Goal: Task Accomplishment & Management: Complete application form

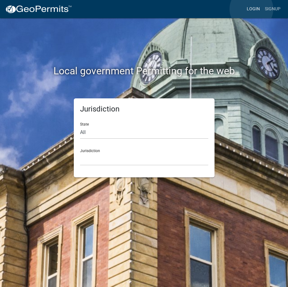
click at [251, 9] on link "Login" at bounding box center [253, 9] width 18 height 12
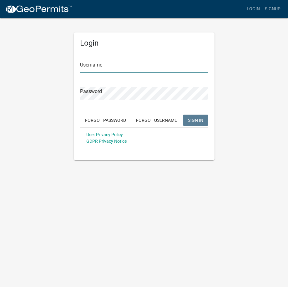
click at [103, 66] on input "Username" at bounding box center [144, 66] width 128 height 13
type input "Klsmith"
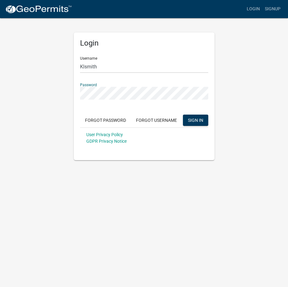
click at [183, 115] on button "SIGN IN" at bounding box center [195, 120] width 25 height 11
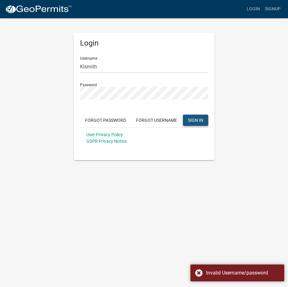
click at [194, 119] on span "SIGN IN" at bounding box center [195, 120] width 15 height 5
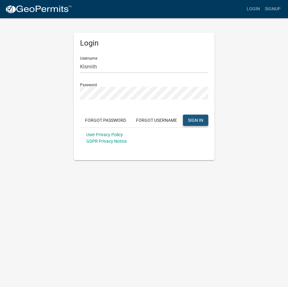
click at [190, 120] on span "SIGN IN" at bounding box center [195, 120] width 15 height 5
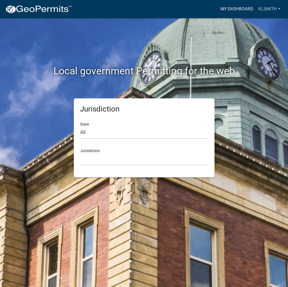
click at [230, 8] on link "My Dashboard" at bounding box center [237, 9] width 38 height 12
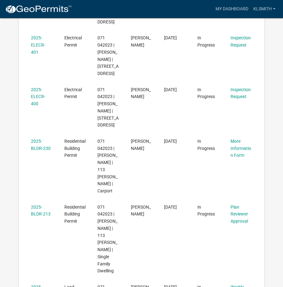
scroll to position [250, 0]
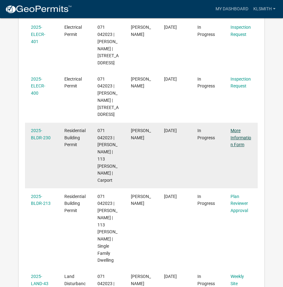
click at [237, 148] on link "More Information Form" at bounding box center [241, 137] width 21 height 19
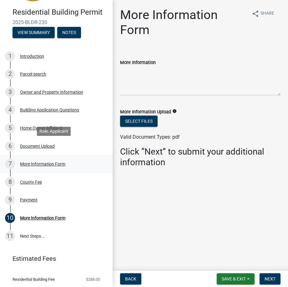
scroll to position [62, 0]
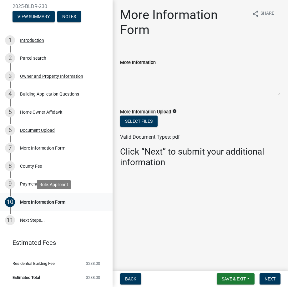
click at [43, 203] on div "More Information Form" at bounding box center [42, 202] width 45 height 4
click at [128, 122] on button "Select files" at bounding box center [139, 121] width 38 height 11
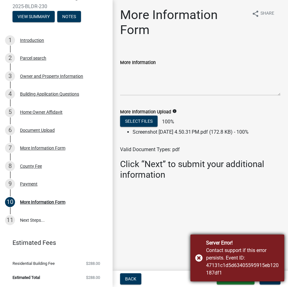
click at [200, 258] on div "Server Error! Contact support if this error persists. Event ID: 47131c1d5d63405…" at bounding box center [237, 258] width 94 height 47
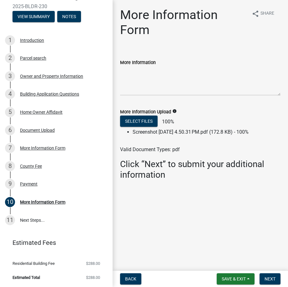
click at [189, 208] on main "More Information Form share Share More Information More Information Upload info…" at bounding box center [200, 134] width 175 height 269
